Goal: Navigation & Orientation: Find specific page/section

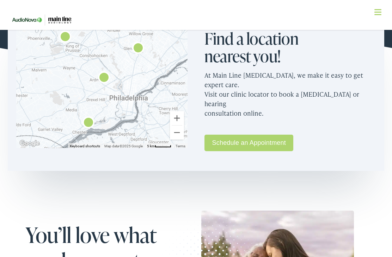
scroll to position [469, 0]
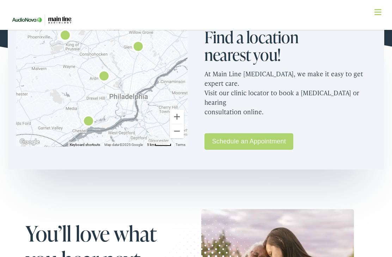
click at [245, 133] on link "Schedule an Appointment" at bounding box center [248, 141] width 89 height 17
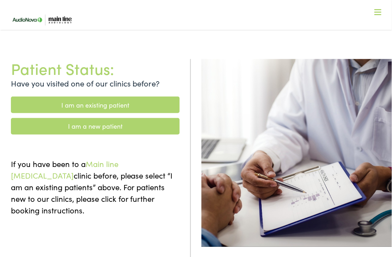
scroll to position [22, 0]
click at [380, 15] on div at bounding box center [377, 12] width 7 height 7
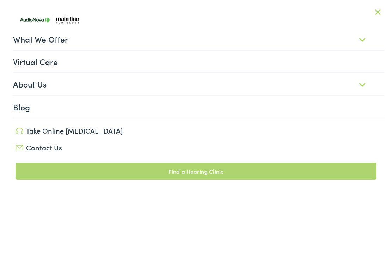
click at [367, 85] on link "About Us" at bounding box center [198, 84] width 371 height 22
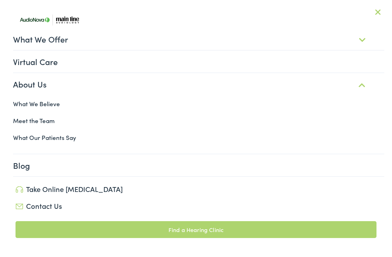
click at [39, 122] on link "Meet the Team" at bounding box center [196, 120] width 376 height 17
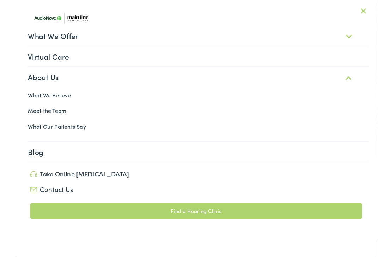
scroll to position [99, 0]
click at [43, 207] on link "Contact Us" at bounding box center [195, 206] width 361 height 10
